Goal: Complete application form

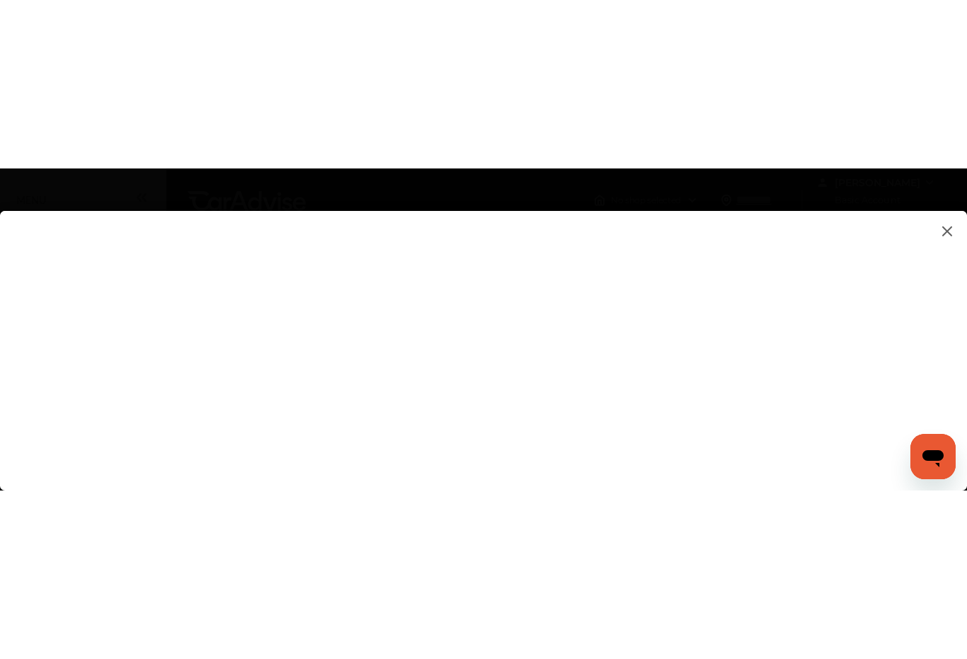
scroll to position [248, 0]
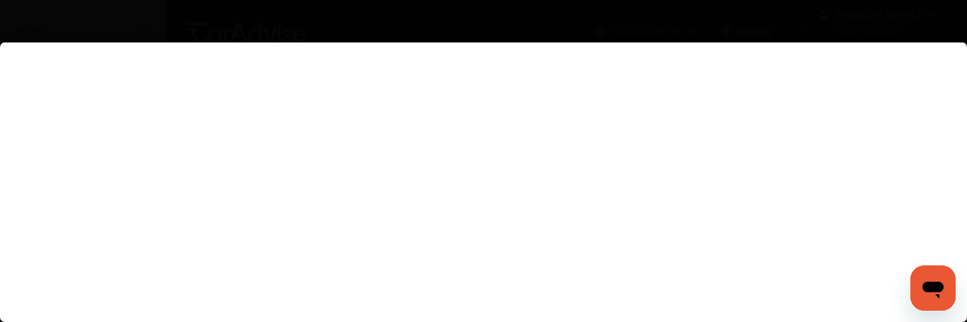
type input "**********"
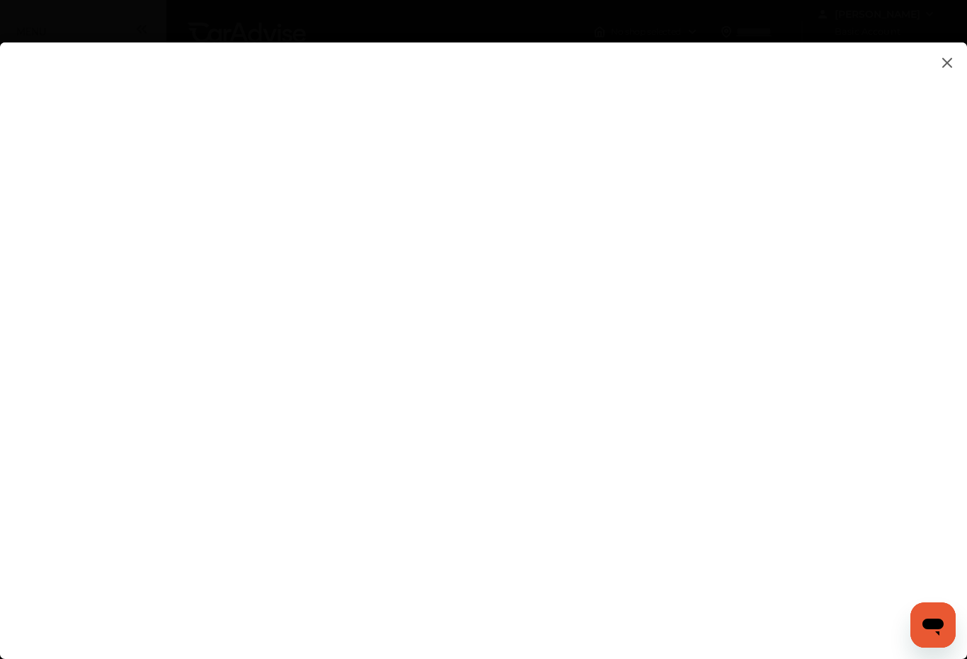
click at [778, 480] on flutter-view at bounding box center [483, 336] width 967 height 588
click at [845, 334] on flutter-view at bounding box center [483, 336] width 967 height 588
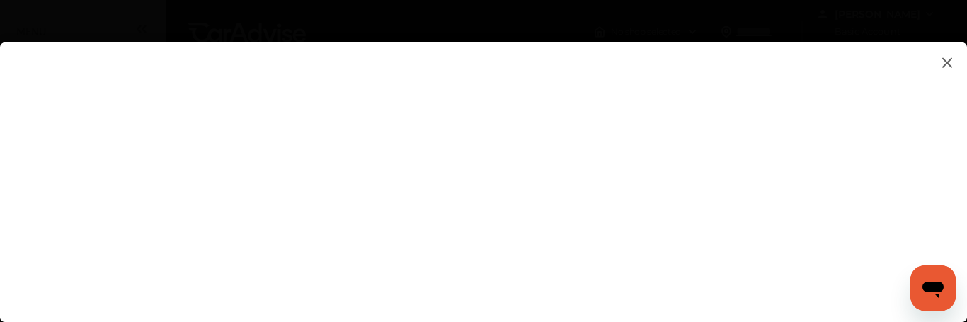
type textarea "**********"
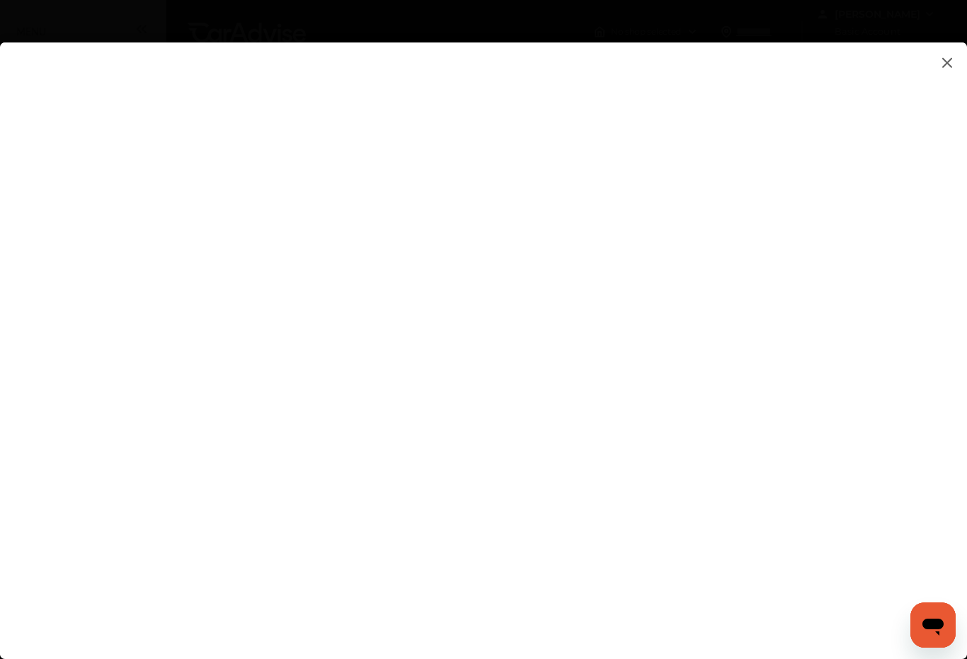
type textarea "**********"
click at [847, 389] on flutter-view at bounding box center [483, 336] width 967 height 588
click at [661, 197] on flutter-view at bounding box center [483, 336] width 967 height 588
click at [495, 406] on flutter-view at bounding box center [483, 336] width 967 height 588
click at [244, 287] on flutter-view at bounding box center [483, 336] width 967 height 588
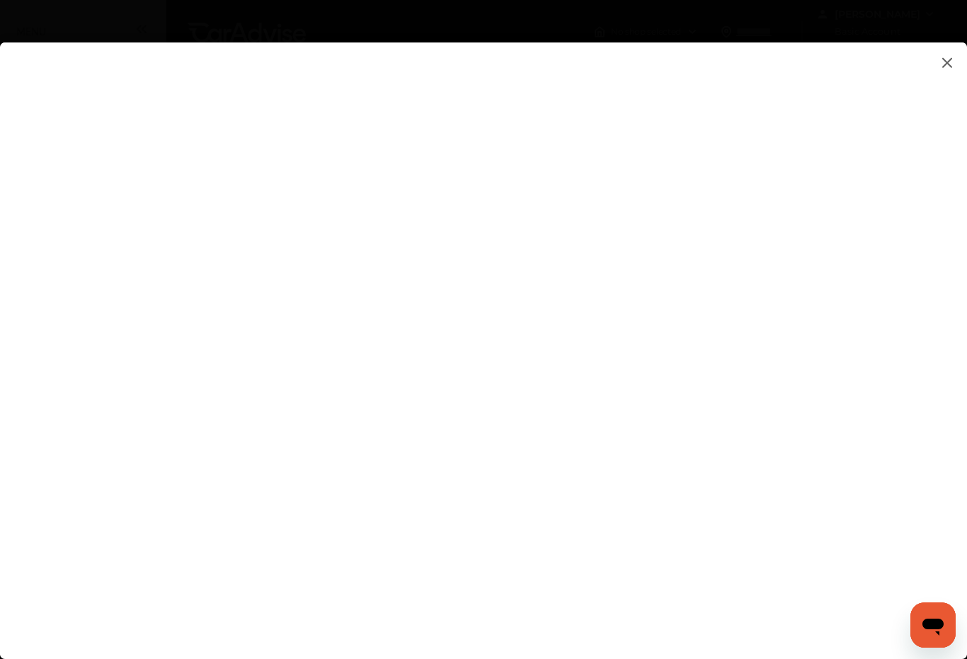
click at [266, 361] on flutter-view at bounding box center [483, 336] width 967 height 588
click at [409, 360] on flutter-view at bounding box center [483, 336] width 967 height 588
click at [397, 357] on flutter-view at bounding box center [483, 336] width 967 height 588
click at [392, 186] on flutter-view at bounding box center [483, 336] width 967 height 588
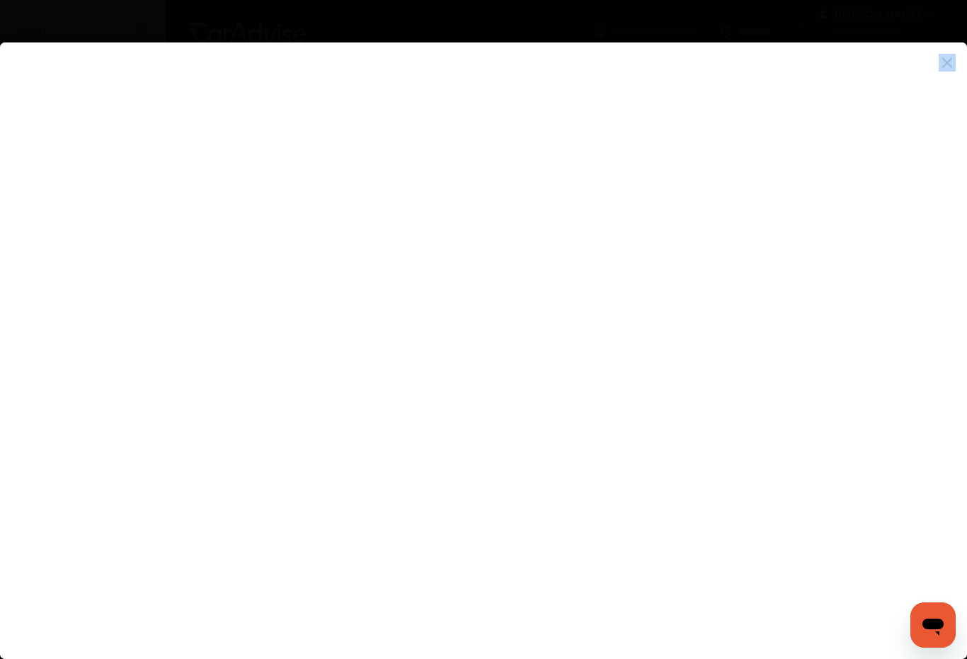
click at [320, 176] on flutter-view at bounding box center [483, 336] width 967 height 588
click at [319, 175] on flutter-view at bounding box center [483, 336] width 967 height 588
click at [913, 377] on flutter-view at bounding box center [483, 336] width 967 height 588
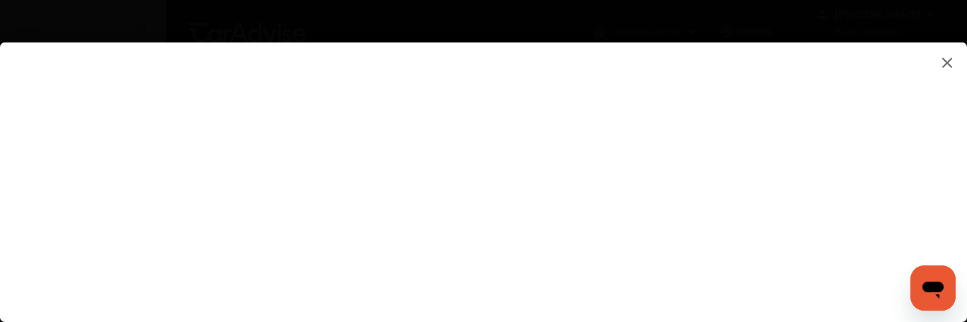
click at [552, 207] on input at bounding box center [681, 211] width 295 height 18
type input "*********"
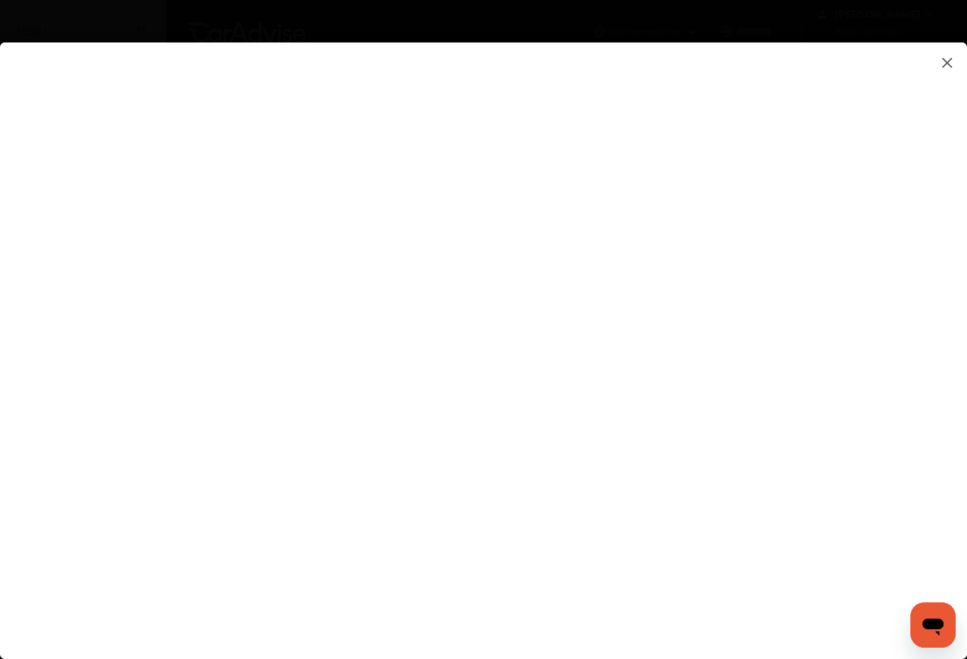
click at [845, 368] on flutter-view at bounding box center [483, 336] width 967 height 588
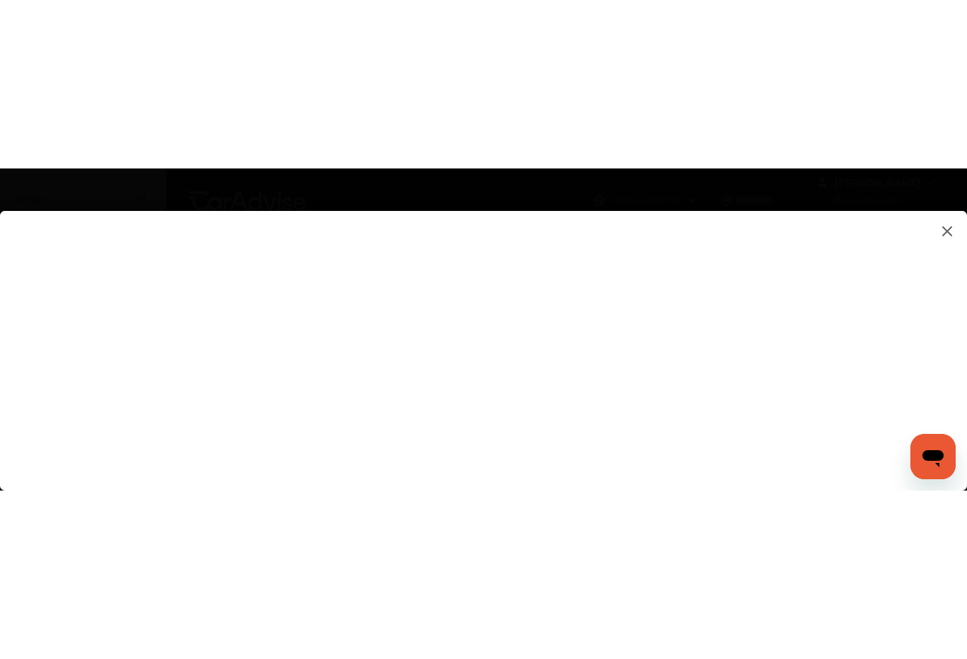
scroll to position [188, 0]
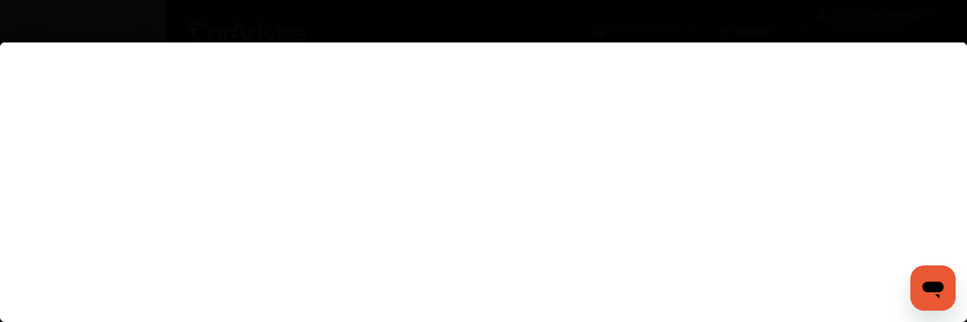
type input "**********"
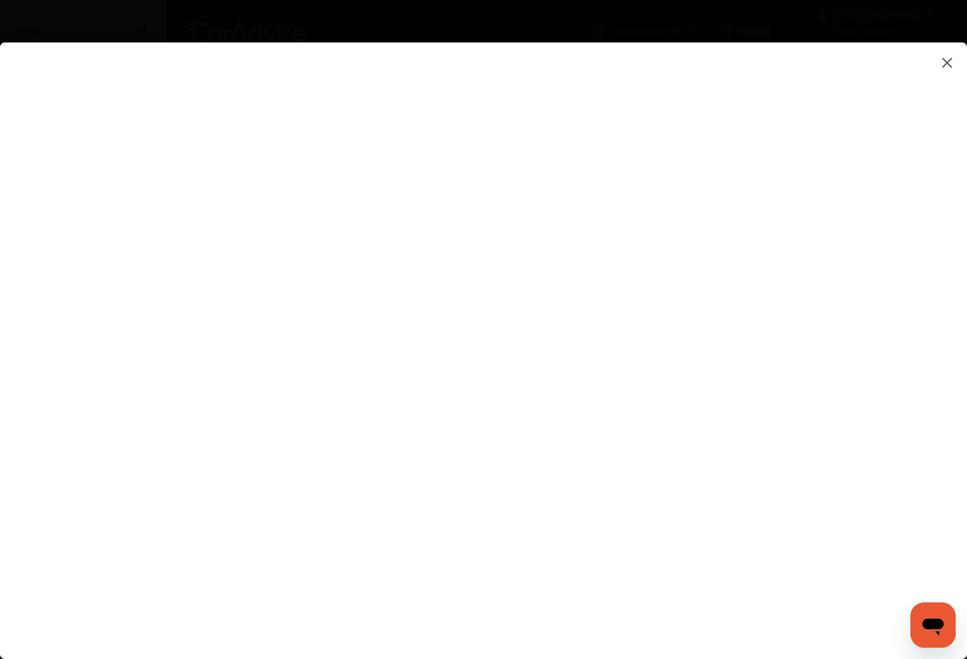
scroll to position [0, 0]
click at [528, 542] on flutter-view at bounding box center [483, 336] width 967 height 588
click at [698, 584] on flutter-view at bounding box center [483, 336] width 967 height 588
click at [637, 516] on flutter-view at bounding box center [483, 336] width 967 height 588
